Goal: Check status: Check status

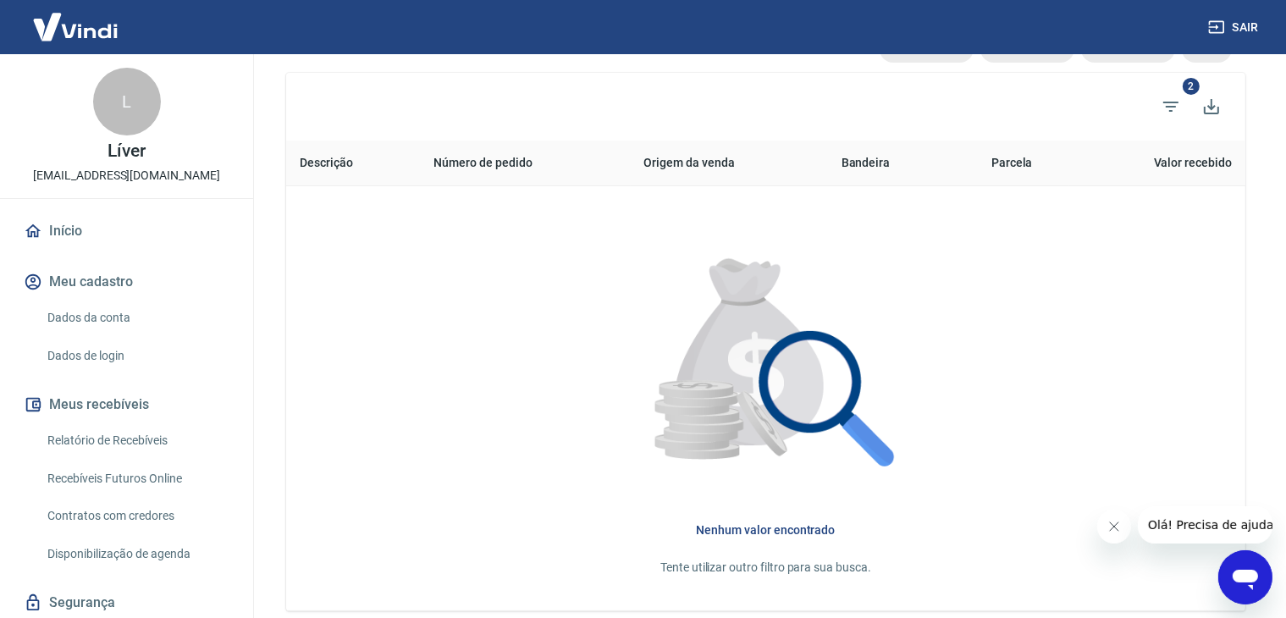
scroll to position [164, 0]
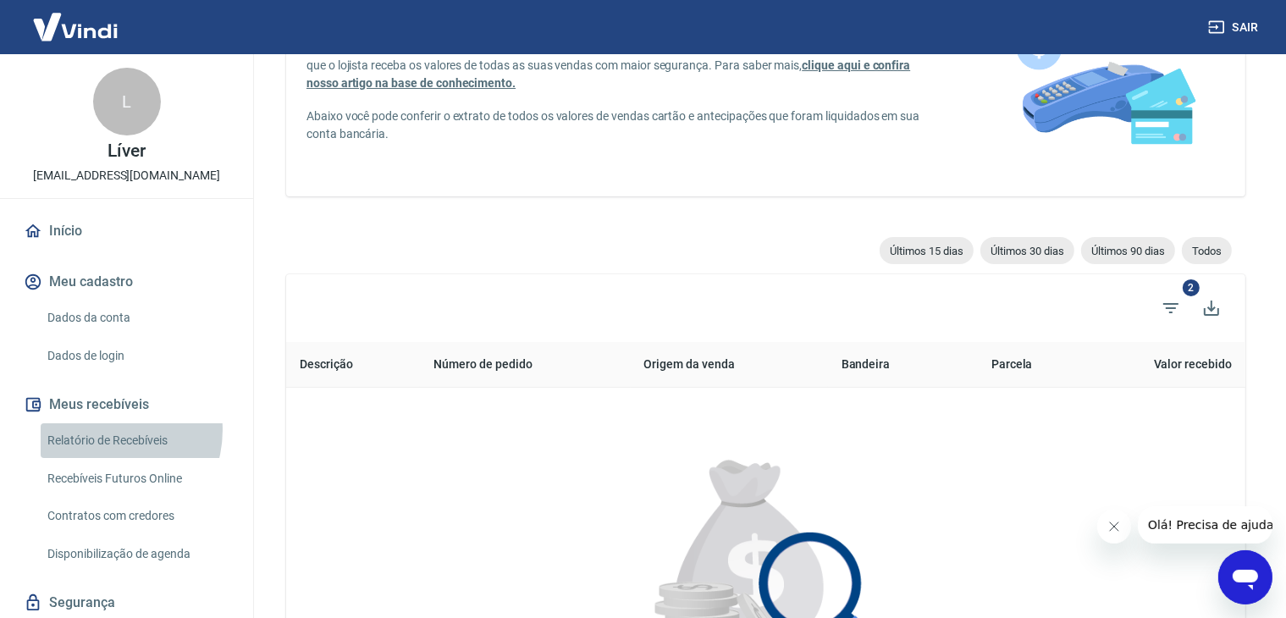
click at [102, 430] on link "Relatório de Recebíveis" at bounding box center [137, 440] width 192 height 35
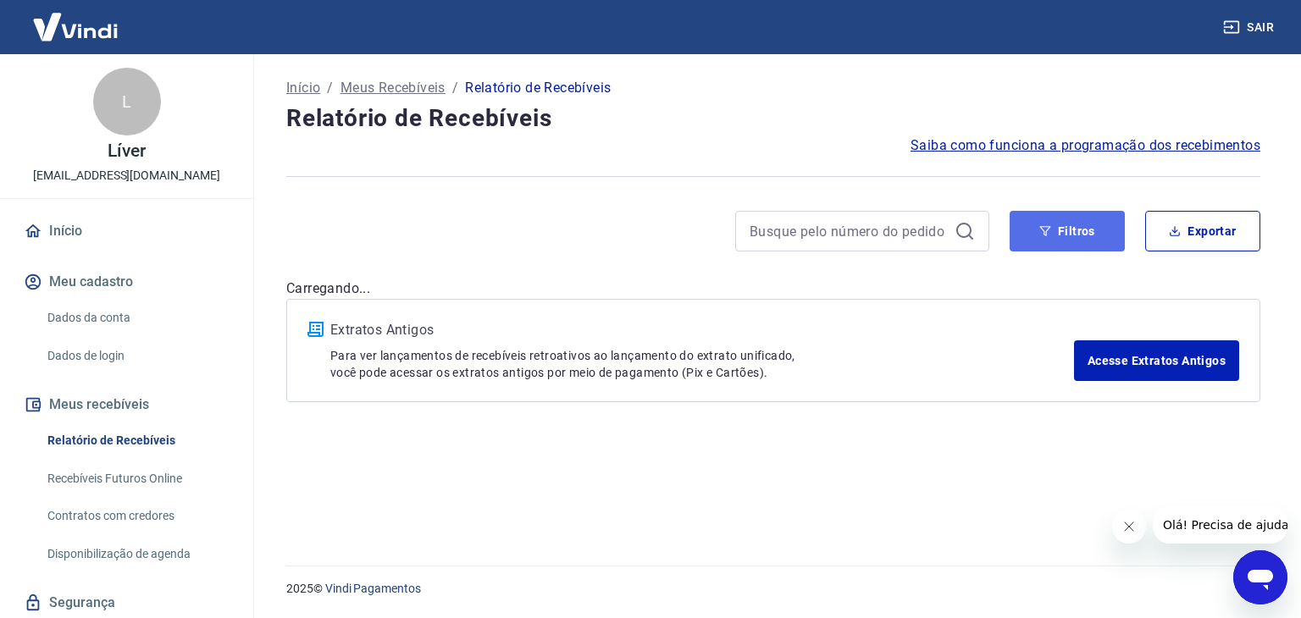
click at [1042, 238] on button "Filtros" at bounding box center [1067, 231] width 115 height 41
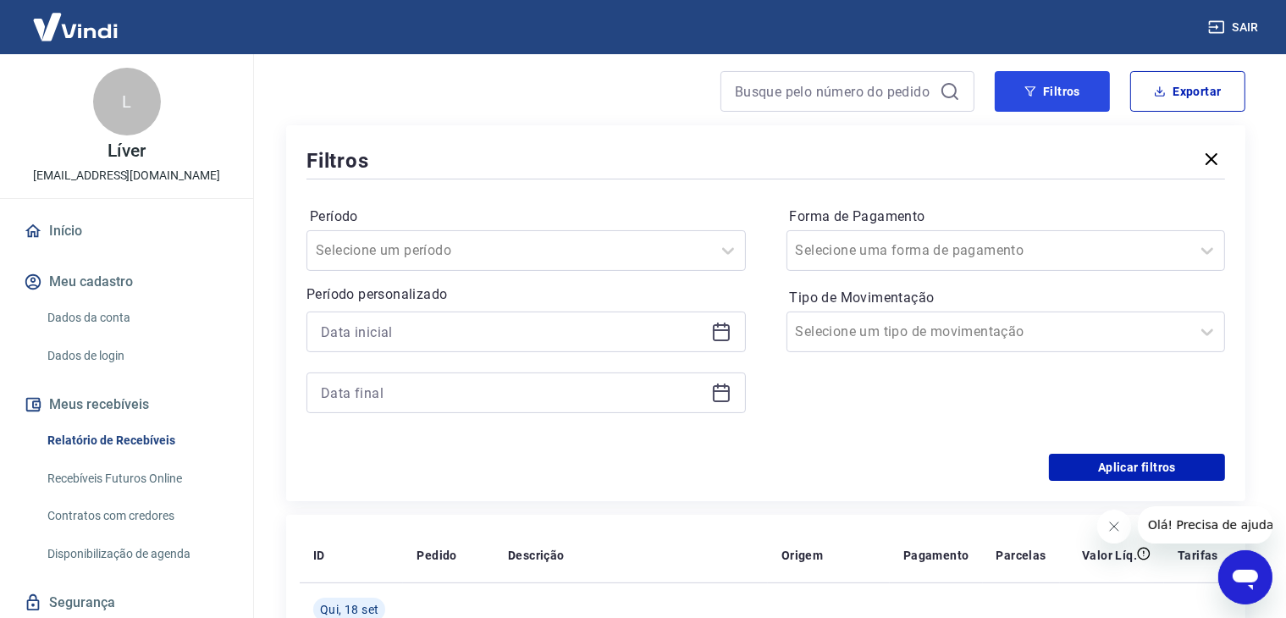
scroll to position [169, 0]
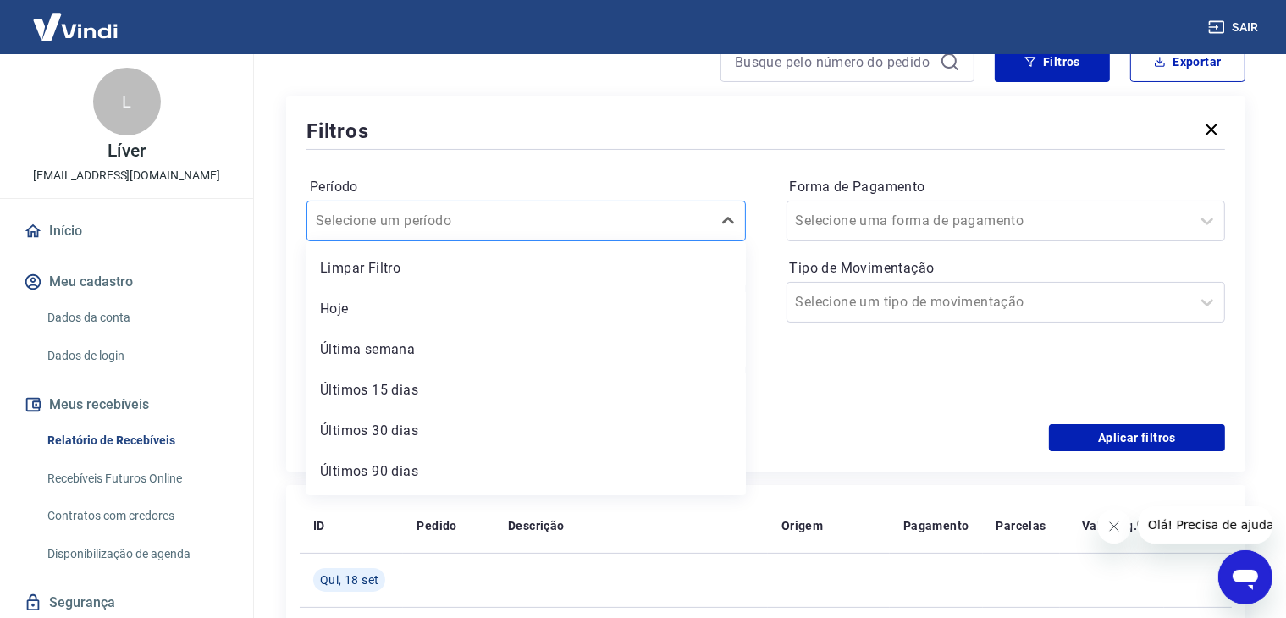
click at [410, 221] on input "Período" at bounding box center [401, 221] width 171 height 20
click at [427, 207] on div "Selecione um período" at bounding box center [509, 221] width 404 height 30
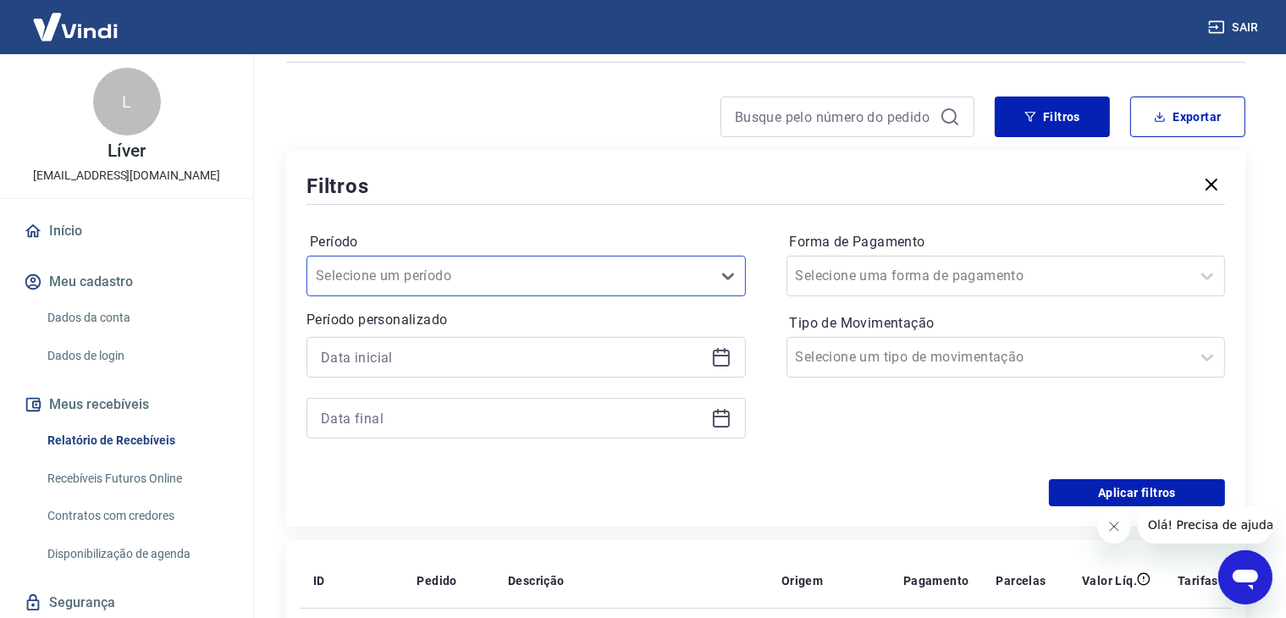
scroll to position [85, 0]
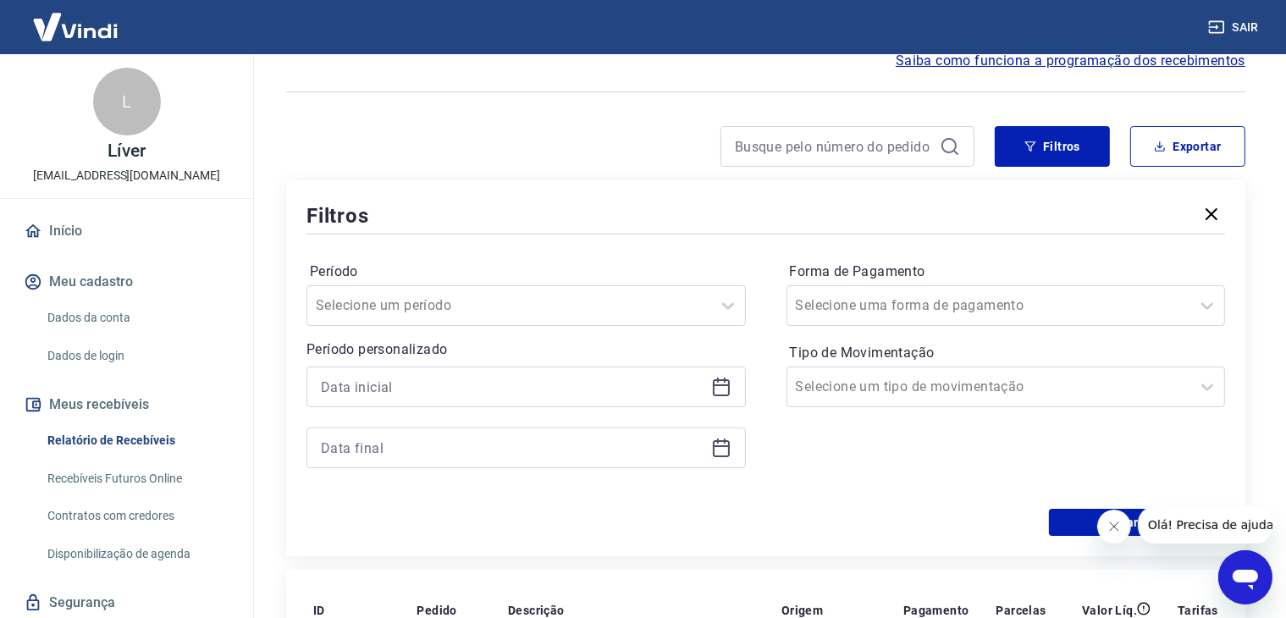
click at [870, 129] on div at bounding box center [848, 146] width 254 height 41
click at [854, 133] on div at bounding box center [848, 146] width 254 height 41
click at [837, 143] on input at bounding box center [834, 146] width 198 height 25
paste input "761248430"
click at [856, 150] on input "761248430" at bounding box center [834, 146] width 198 height 25
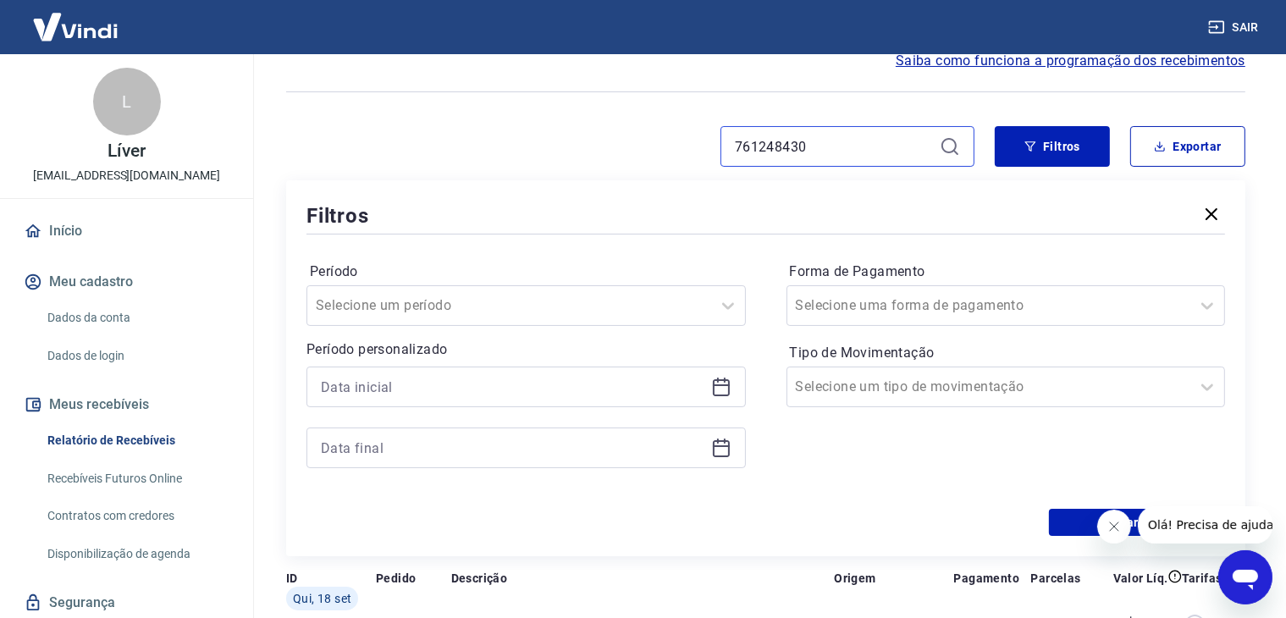
type input "761248430"
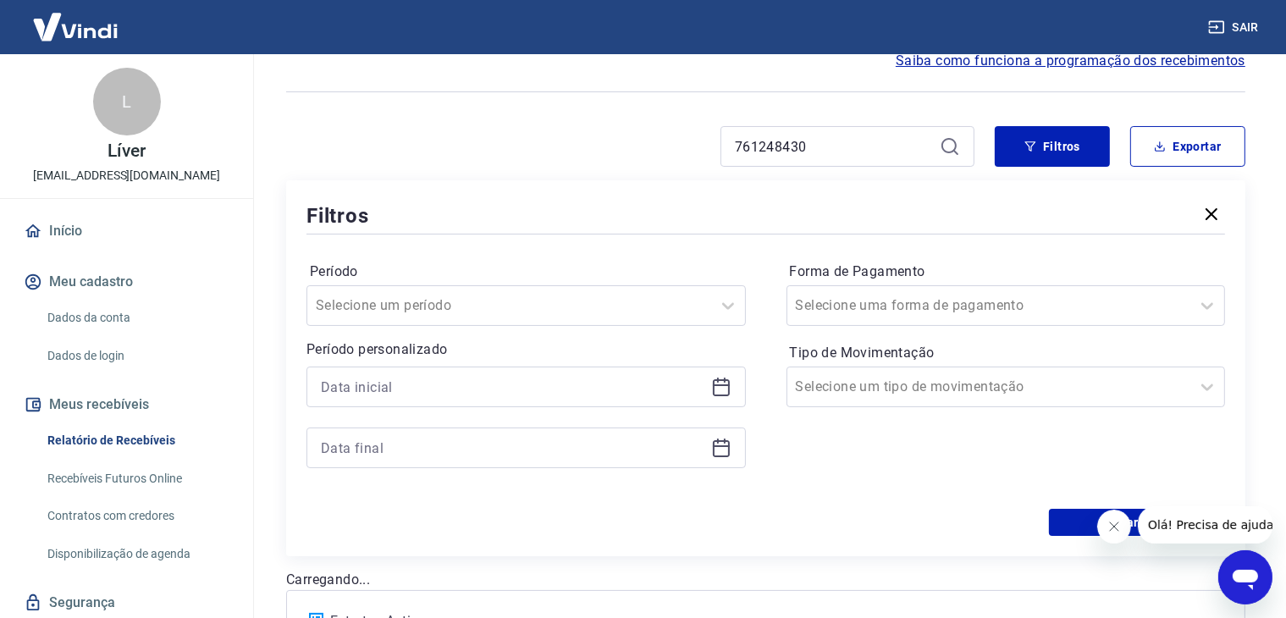
click at [951, 150] on icon at bounding box center [950, 146] width 20 height 20
click at [1116, 529] on icon "Fechar mensagem da empresa" at bounding box center [1114, 526] width 14 height 14
click at [567, 58] on div "Saiba como funciona a programação dos recebimentos" at bounding box center [766, 61] width 960 height 20
click at [950, 146] on icon at bounding box center [950, 146] width 20 height 20
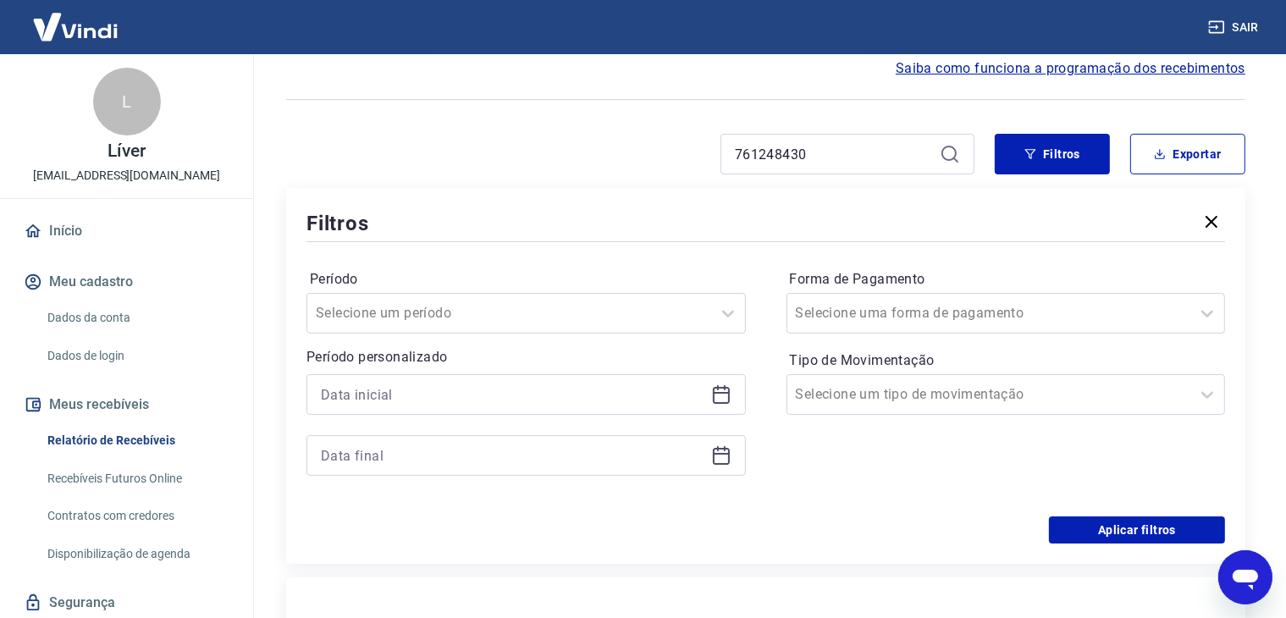
scroll to position [169, 0]
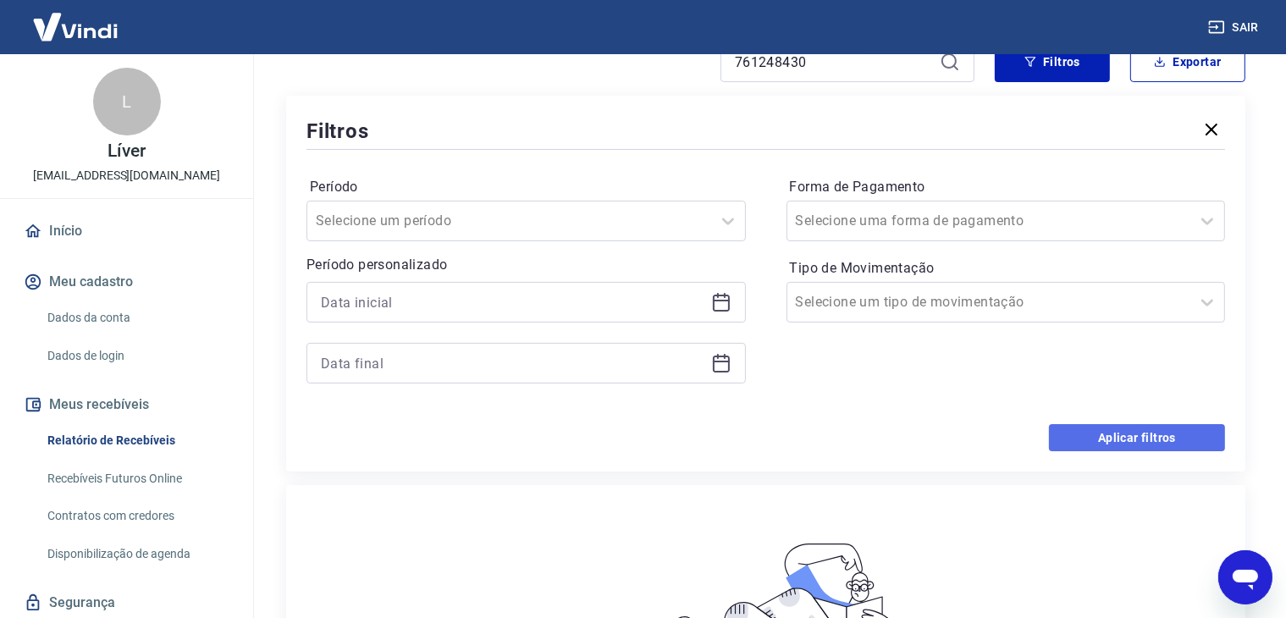
click at [1131, 447] on button "Aplicar filtros" at bounding box center [1137, 437] width 176 height 27
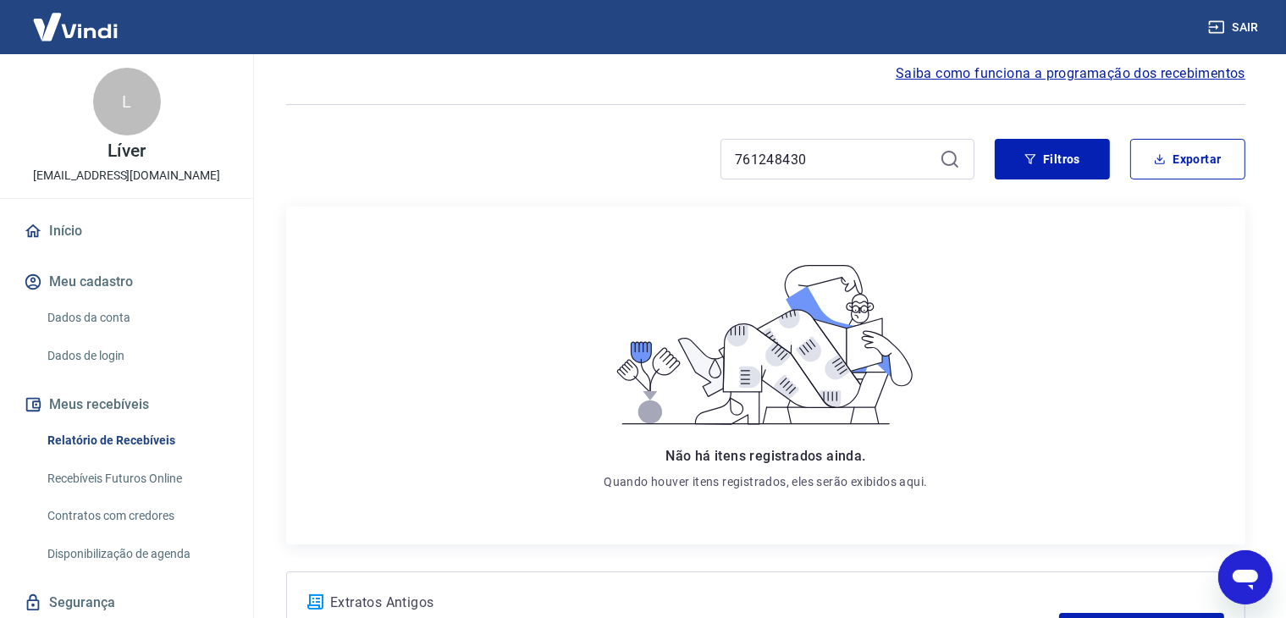
scroll to position [0, 0]
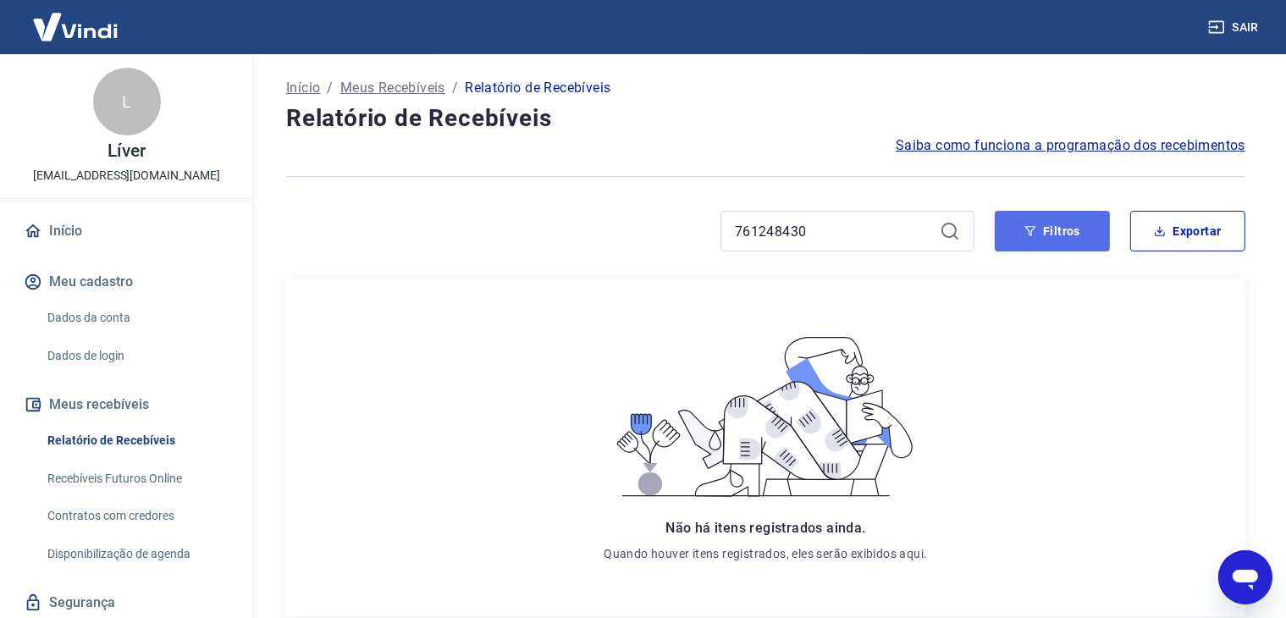
click at [1050, 222] on button "Filtros" at bounding box center [1052, 231] width 115 height 41
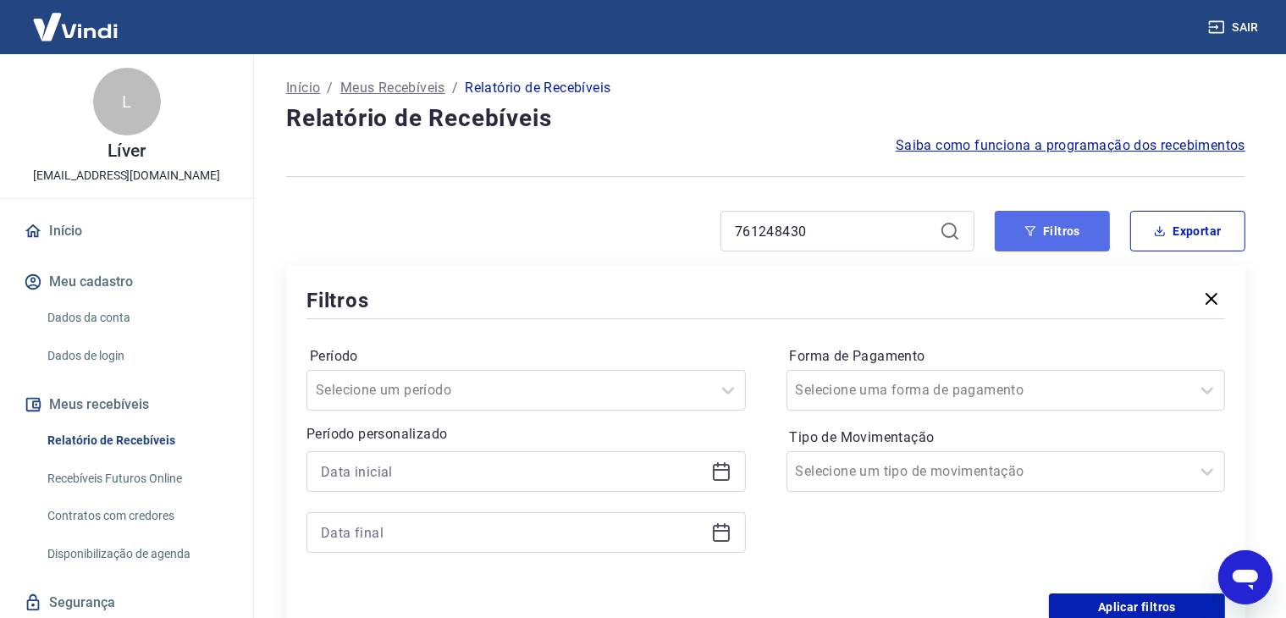
click at [1050, 223] on button "Filtros" at bounding box center [1052, 231] width 115 height 41
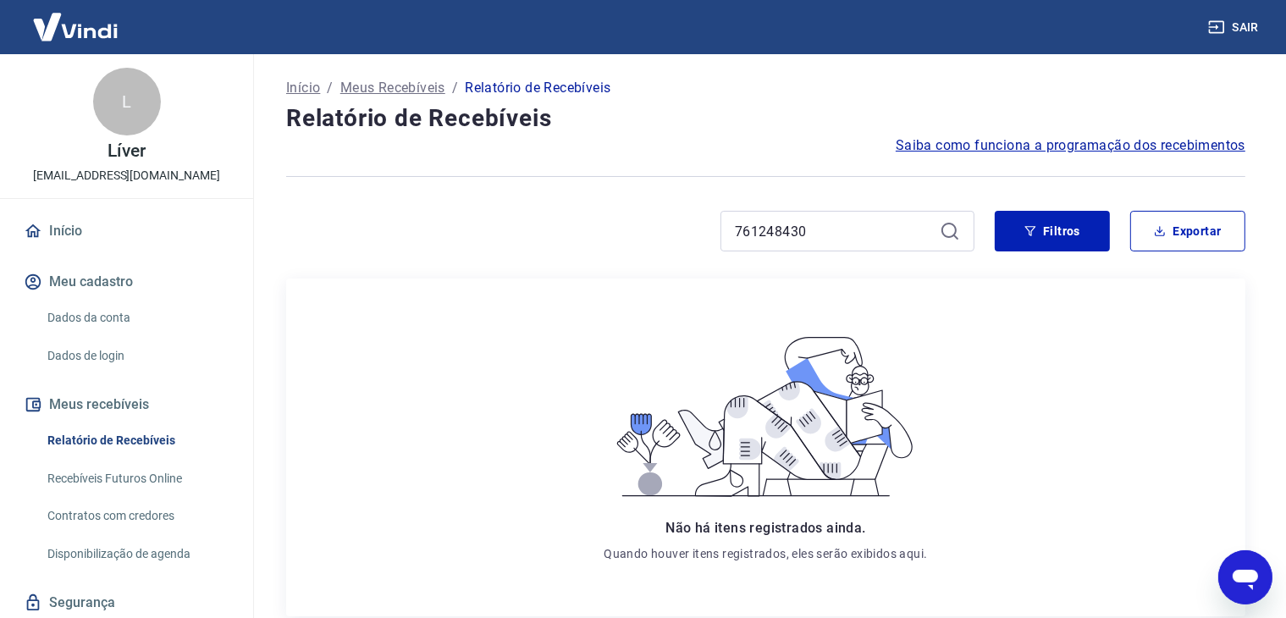
click at [946, 232] on icon at bounding box center [950, 231] width 20 height 20
click at [860, 224] on input "761248430" at bounding box center [834, 231] width 198 height 25
click at [949, 229] on icon at bounding box center [950, 231] width 20 height 20
drag, startPoint x: 813, startPoint y: 235, endPoint x: 827, endPoint y: 231, distance: 14.0
click at [813, 235] on input "761248430" at bounding box center [834, 231] width 198 height 25
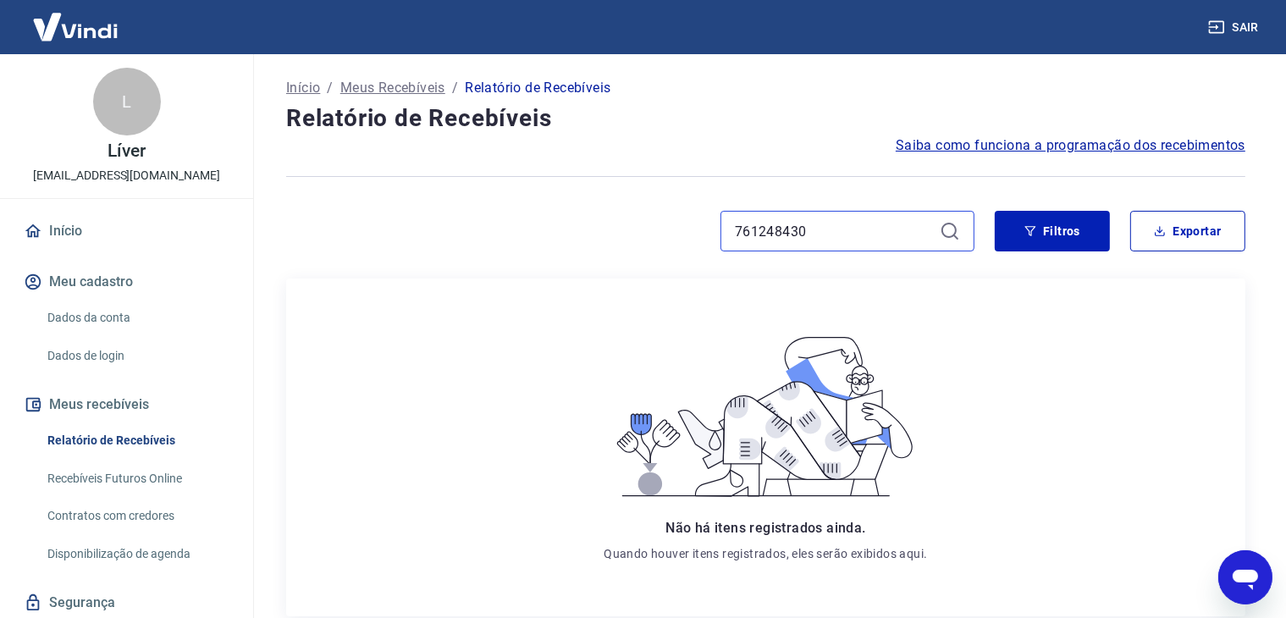
drag, startPoint x: 830, startPoint y: 230, endPoint x: 651, endPoint y: 213, distance: 179.6
click at [651, 213] on div "761248430" at bounding box center [630, 231] width 689 height 41
